Goal: Task Accomplishment & Management: Use online tool/utility

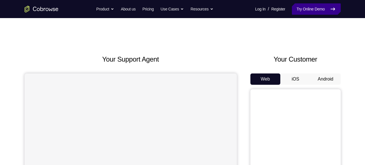
click at [320, 9] on link "Try Online Demo" at bounding box center [316, 8] width 49 height 11
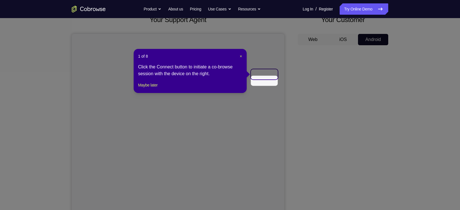
scroll to position [32, 0]
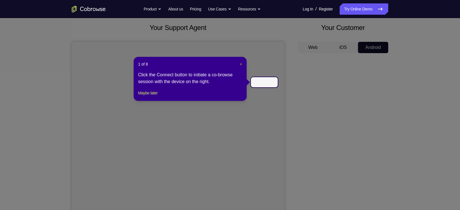
click at [240, 63] on span "×" at bounding box center [241, 64] width 2 height 5
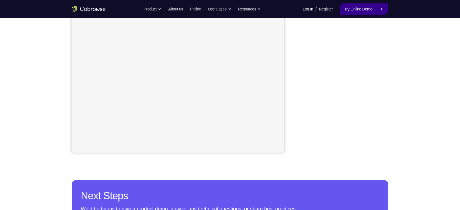
scroll to position [47, 0]
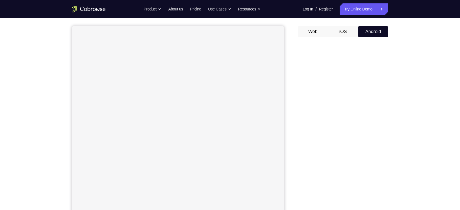
click at [336, 36] on button "iOS" at bounding box center [343, 31] width 30 height 11
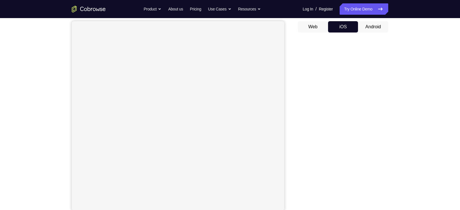
scroll to position [55, 0]
drag, startPoint x: 345, startPoint y: 209, endPoint x: 411, endPoint y: 144, distance: 92.7
click at [365, 144] on div "Your Support Agent Your Customer Web iOS Android Next Steps We’d be happy to gi…" at bounding box center [230, 150] width 460 height 373
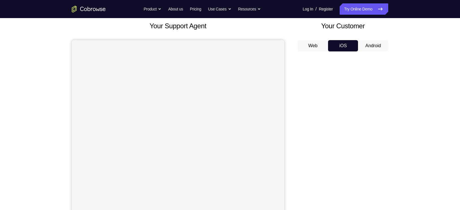
scroll to position [33, 0]
click at [365, 49] on button "Android" at bounding box center [373, 45] width 30 height 11
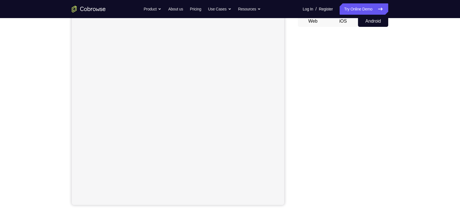
scroll to position [16, 0]
